Goal: Information Seeking & Learning: Learn about a topic

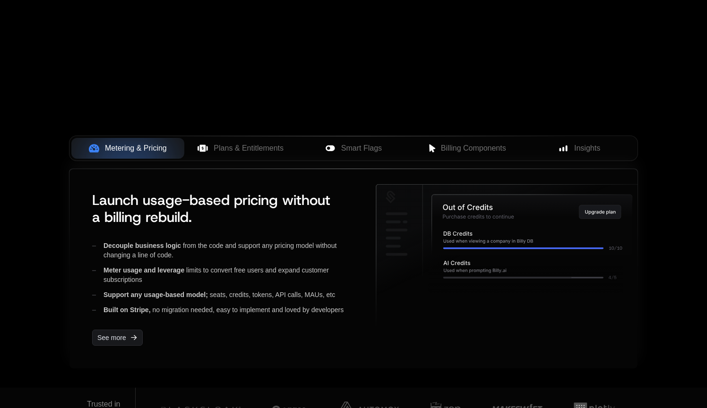
scroll to position [359, 0]
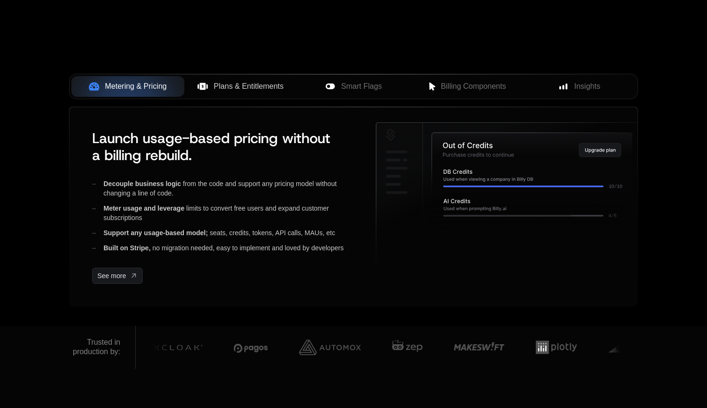
click at [250, 88] on span "Plans & Entitlements" at bounding box center [248, 86] width 70 height 11
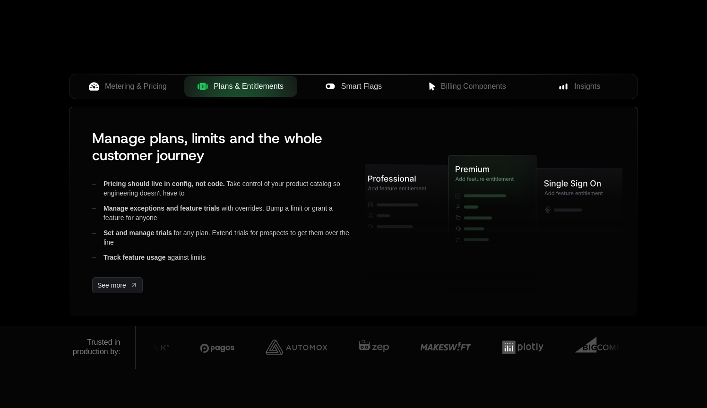
click at [361, 85] on span "Smart Flags" at bounding box center [361, 86] width 41 height 11
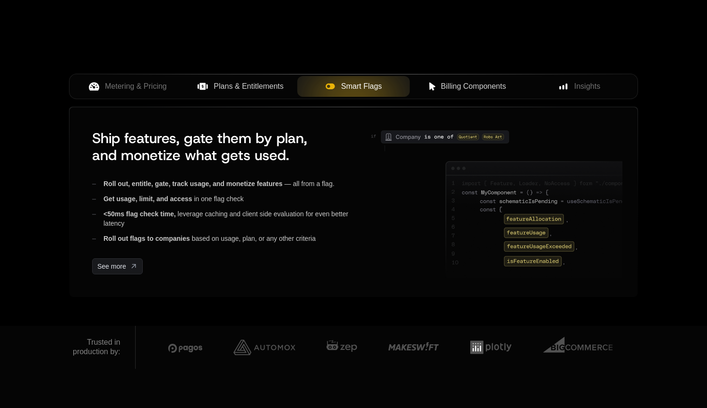
click at [463, 81] on span "Billing Components" at bounding box center [473, 86] width 65 height 11
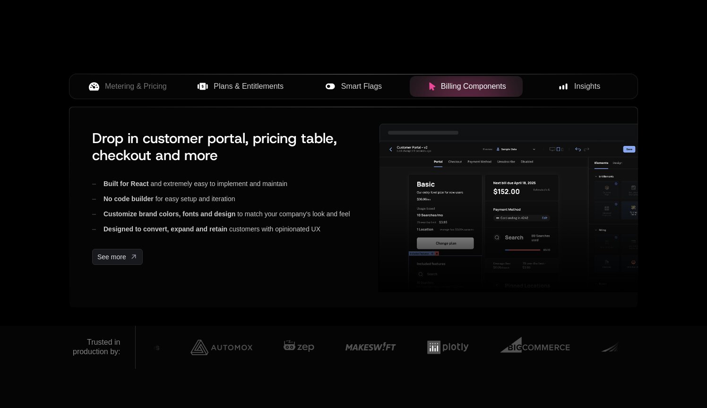
click at [584, 84] on span "Insights" at bounding box center [587, 86] width 26 height 11
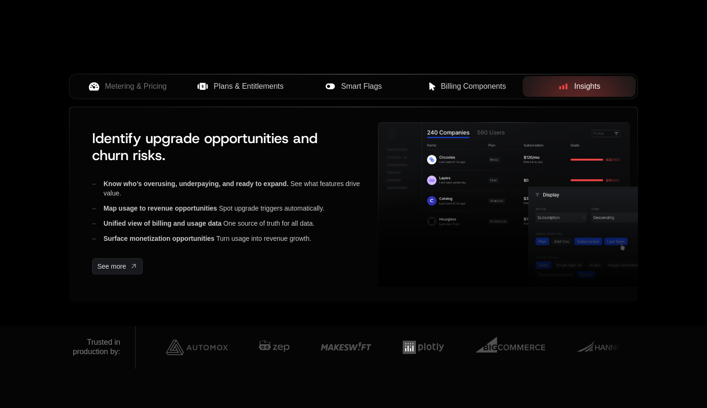
click at [237, 85] on span "Plans & Entitlements" at bounding box center [248, 86] width 70 height 11
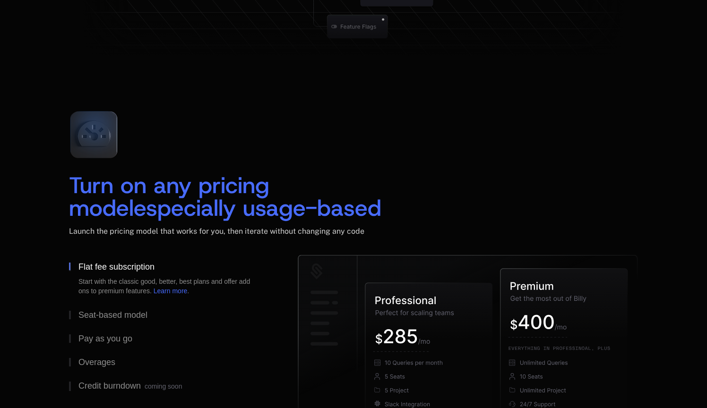
scroll to position [1439, 0]
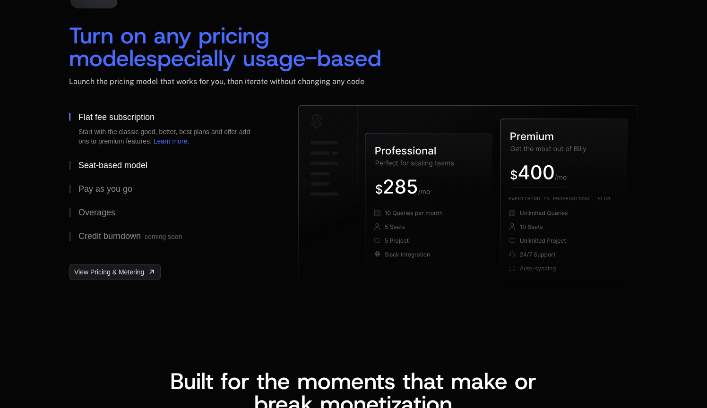
click at [153, 160] on button "Seat-based model" at bounding box center [168, 166] width 198 height 24
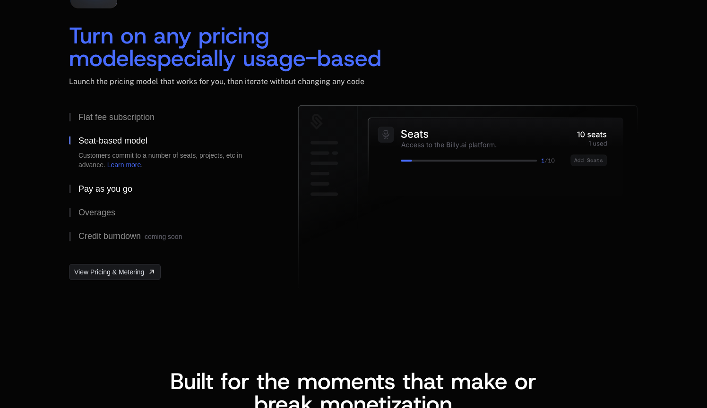
click at [119, 191] on div "Pay as you go" at bounding box center [105, 189] width 54 height 9
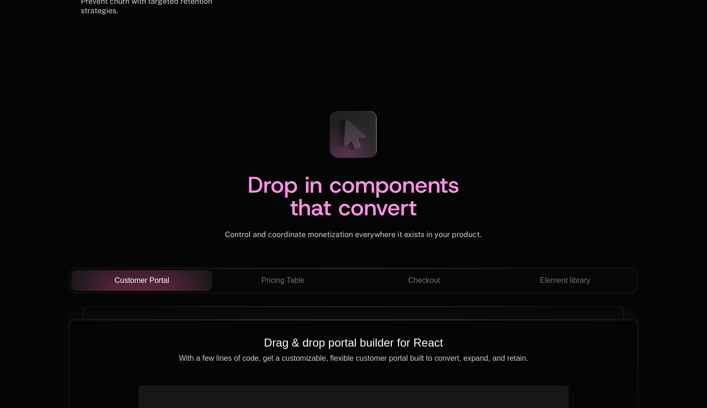
scroll to position [3316, 0]
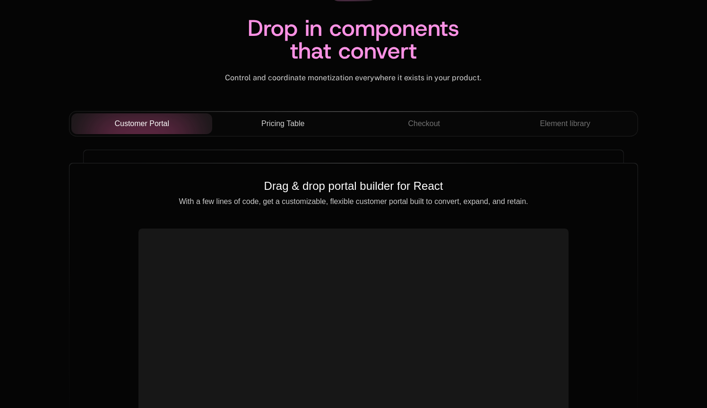
click at [290, 120] on span "Pricing Table" at bounding box center [282, 123] width 43 height 11
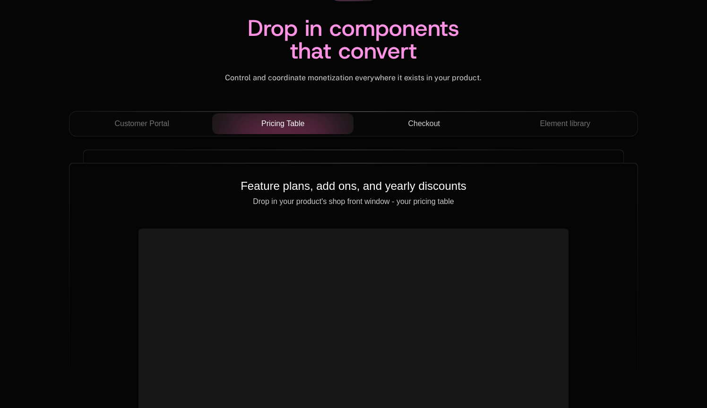
click at [439, 118] on span "Checkout" at bounding box center [424, 123] width 32 height 11
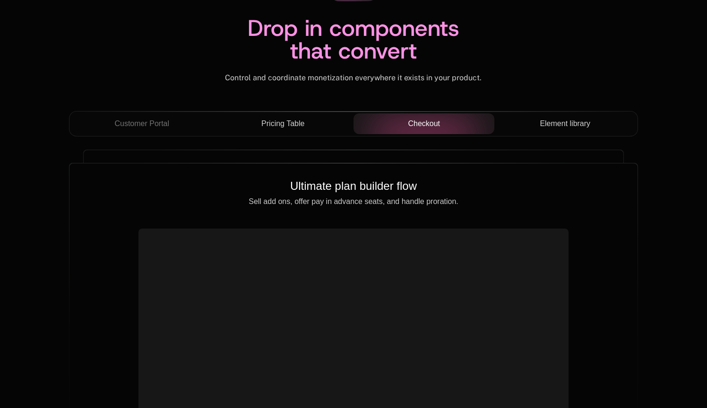
click at [564, 119] on span "Element library" at bounding box center [564, 123] width 51 height 11
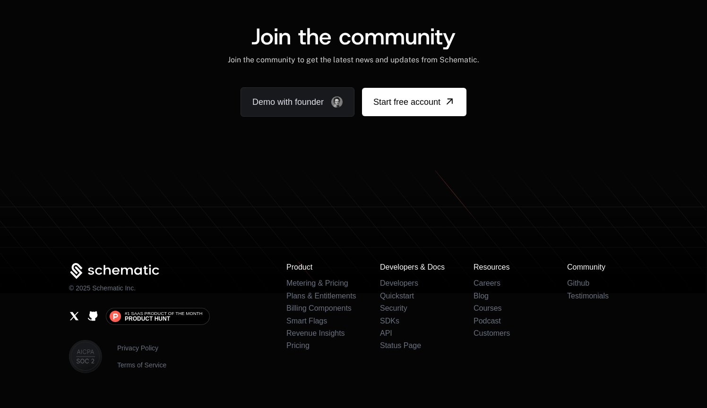
scroll to position [5960, 0]
